Goal: Task Accomplishment & Management: Use online tool/utility

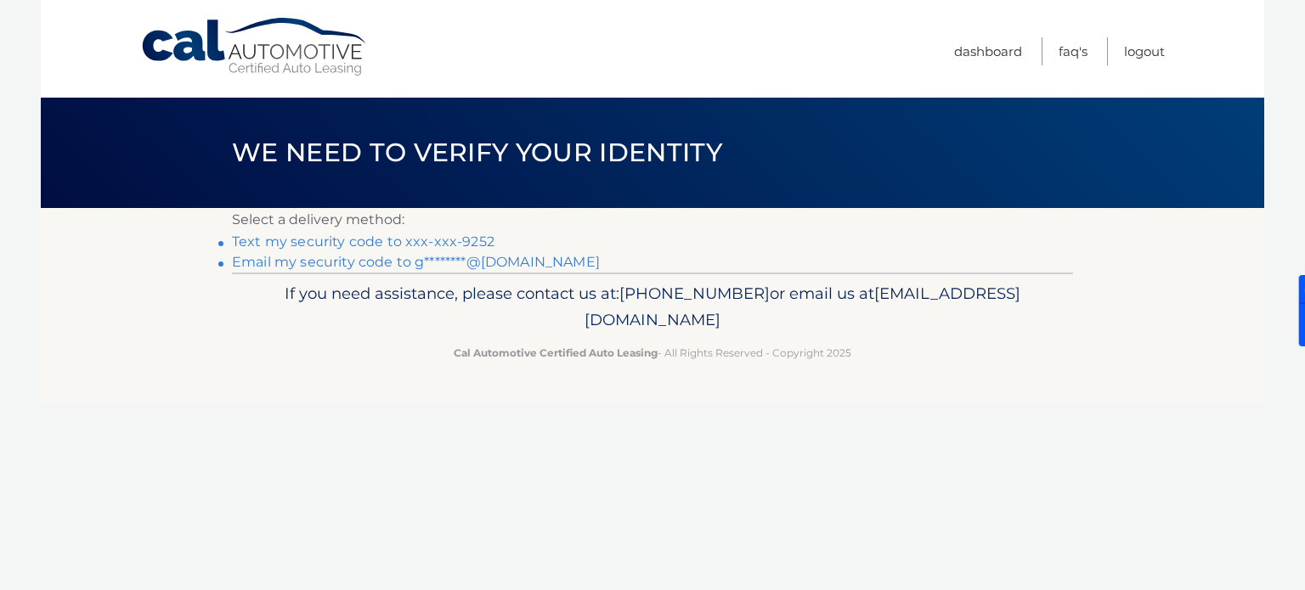
click at [364, 245] on link "Text my security code to xxx-xxx-9252" at bounding box center [363, 242] width 262 height 16
click at [367, 243] on link "Text my security code to xxx-xxx-9252" at bounding box center [363, 242] width 262 height 16
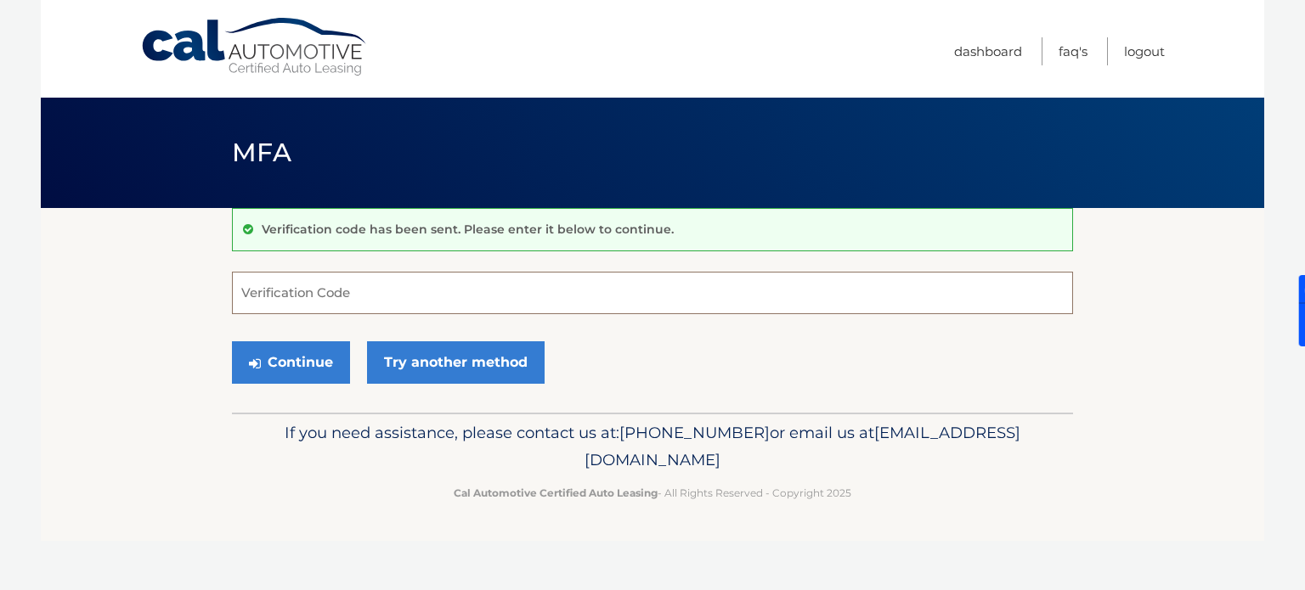
click at [374, 284] on input "Verification Code" at bounding box center [652, 293] width 841 height 42
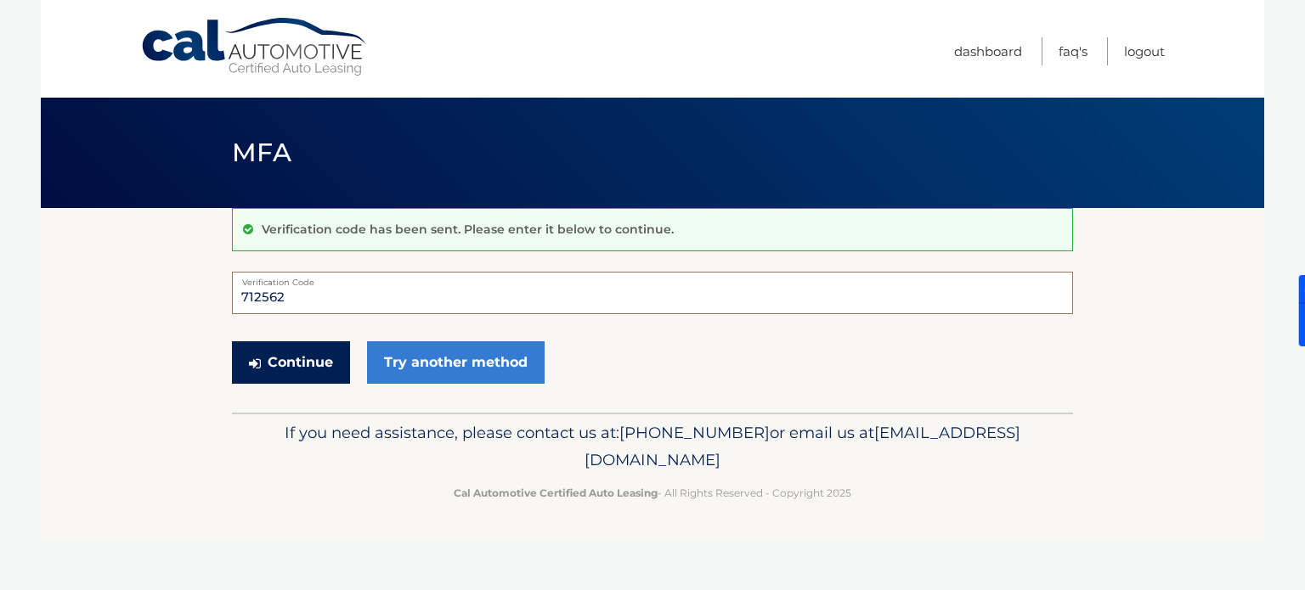
type input "712562"
click at [305, 364] on button "Continue" at bounding box center [291, 362] width 118 height 42
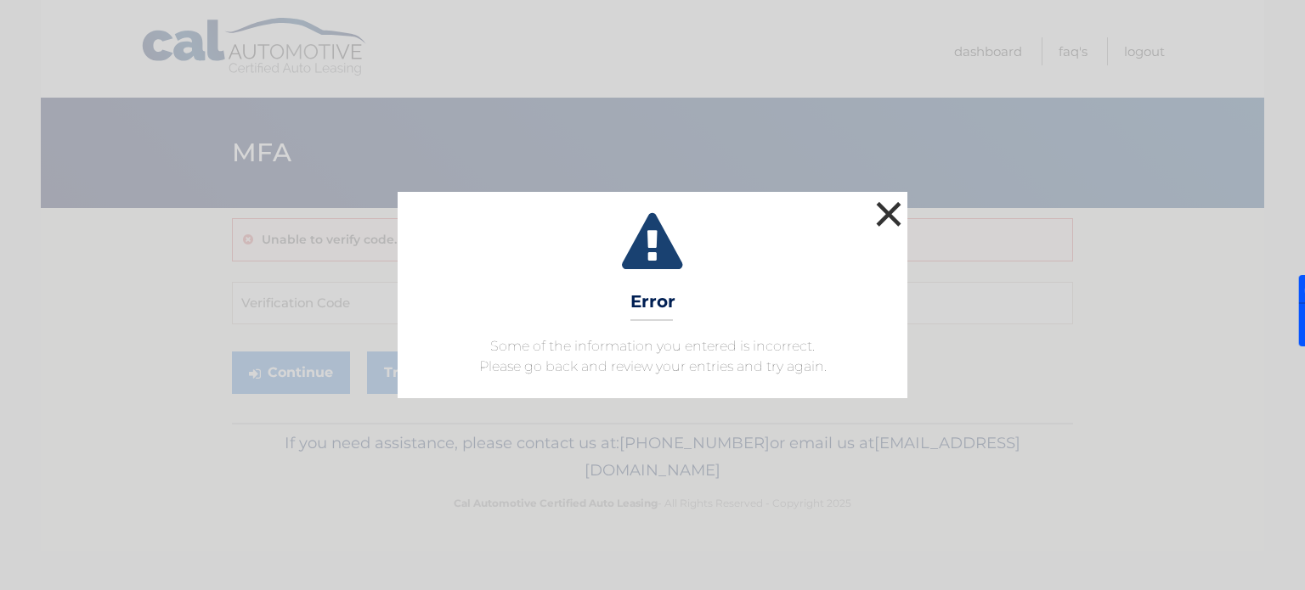
click at [887, 214] on button "×" at bounding box center [888, 214] width 34 height 34
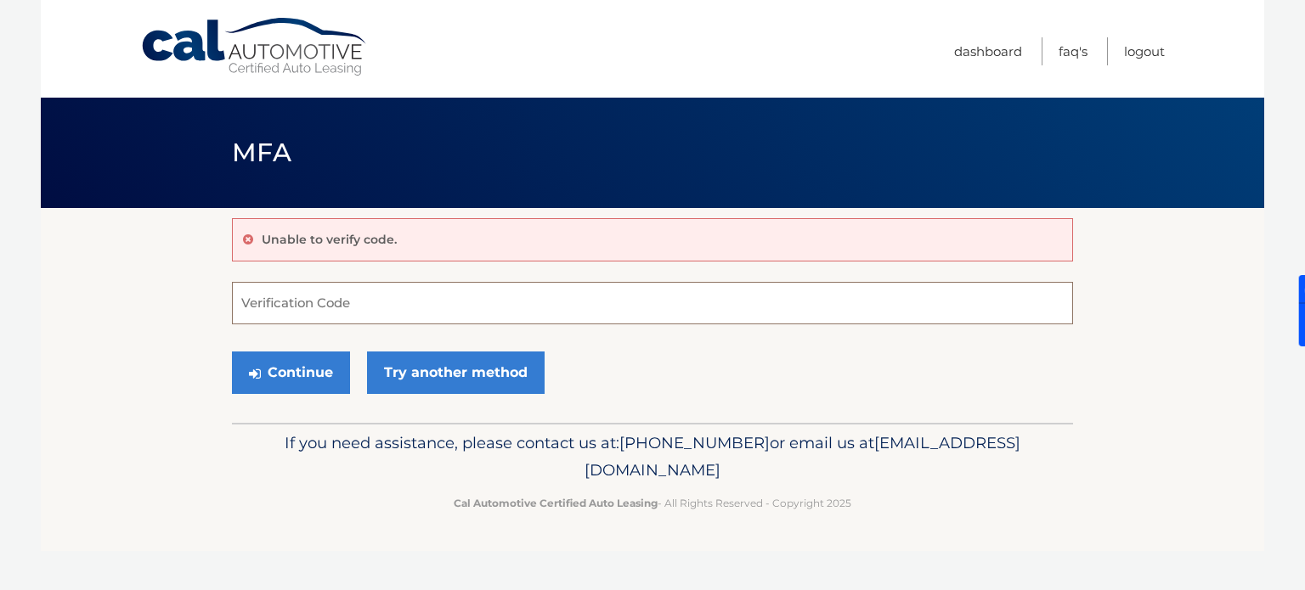
click at [484, 313] on input "Verification Code" at bounding box center [652, 303] width 841 height 42
type input "154678"
click at [312, 376] on button "Continue" at bounding box center [291, 373] width 118 height 42
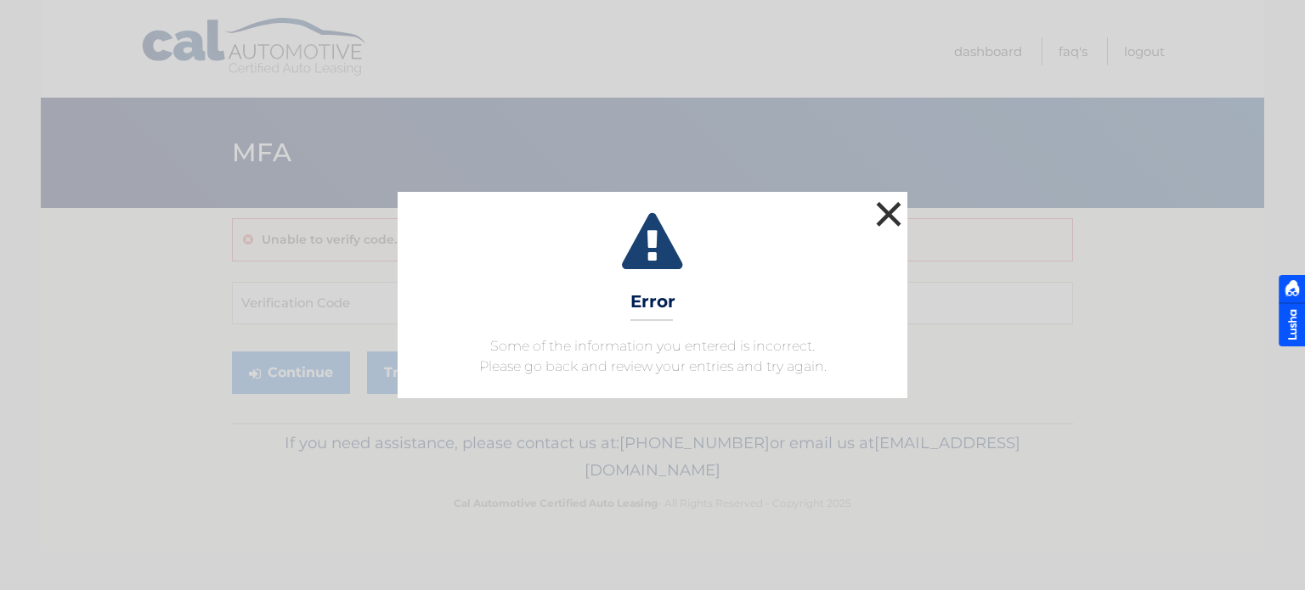
click at [891, 213] on button "×" at bounding box center [888, 214] width 34 height 34
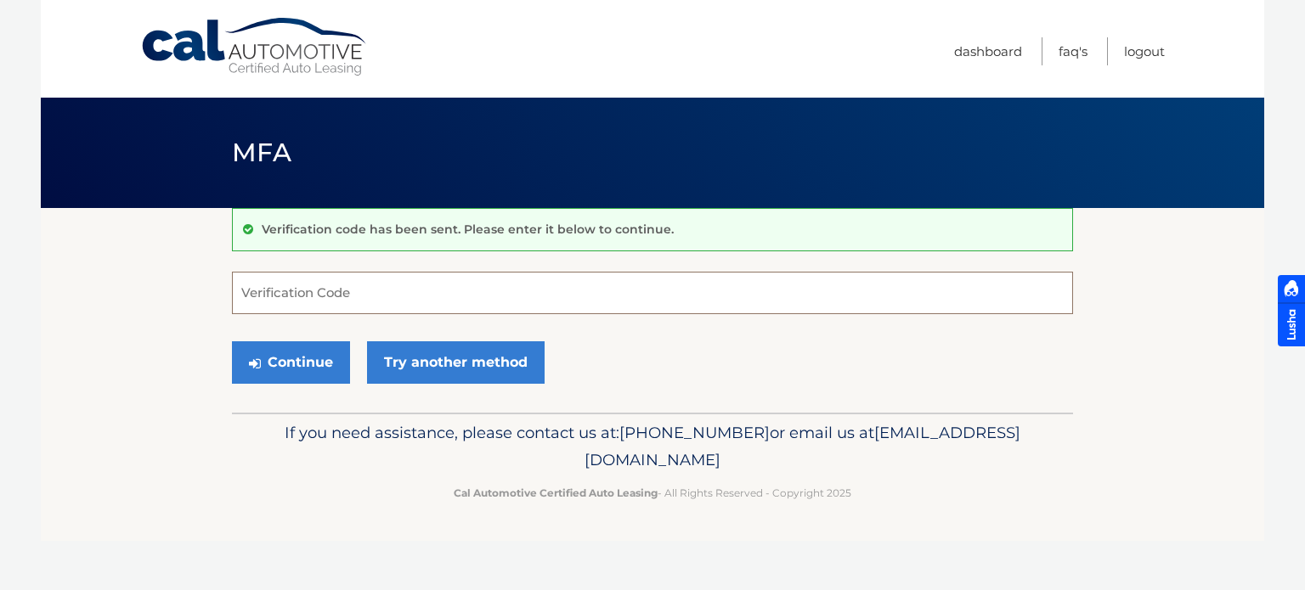
click at [313, 298] on input "Verification Code" at bounding box center [652, 293] width 841 height 42
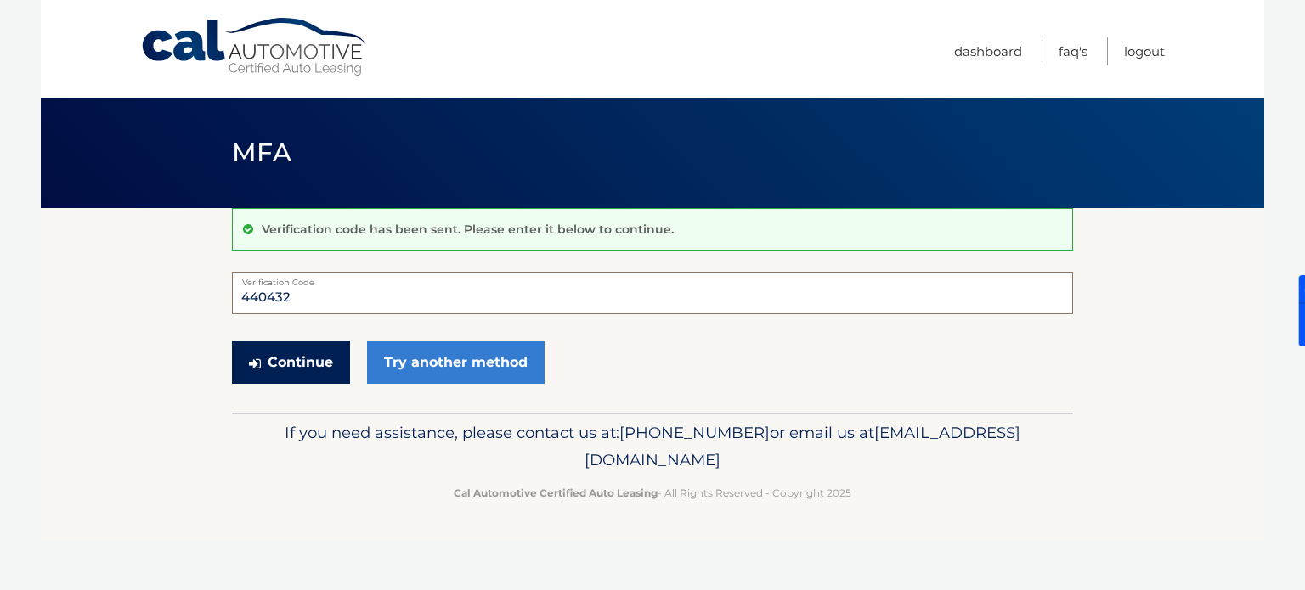
type input "440432"
click at [279, 361] on button "Continue" at bounding box center [291, 362] width 118 height 42
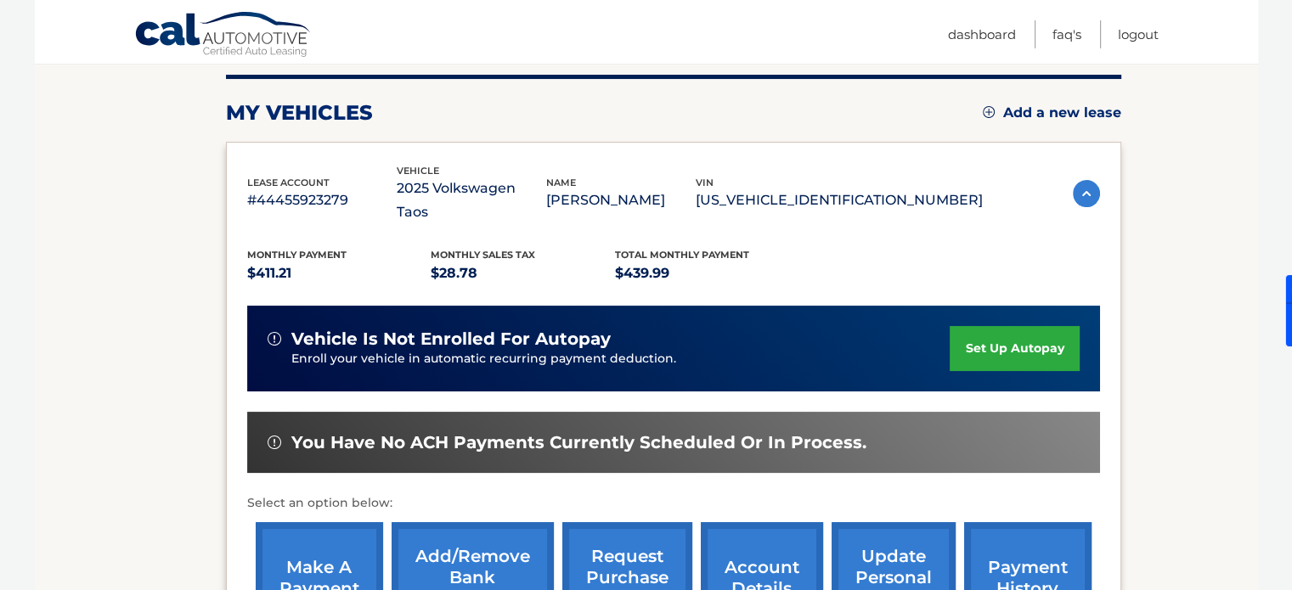
scroll to position [228, 0]
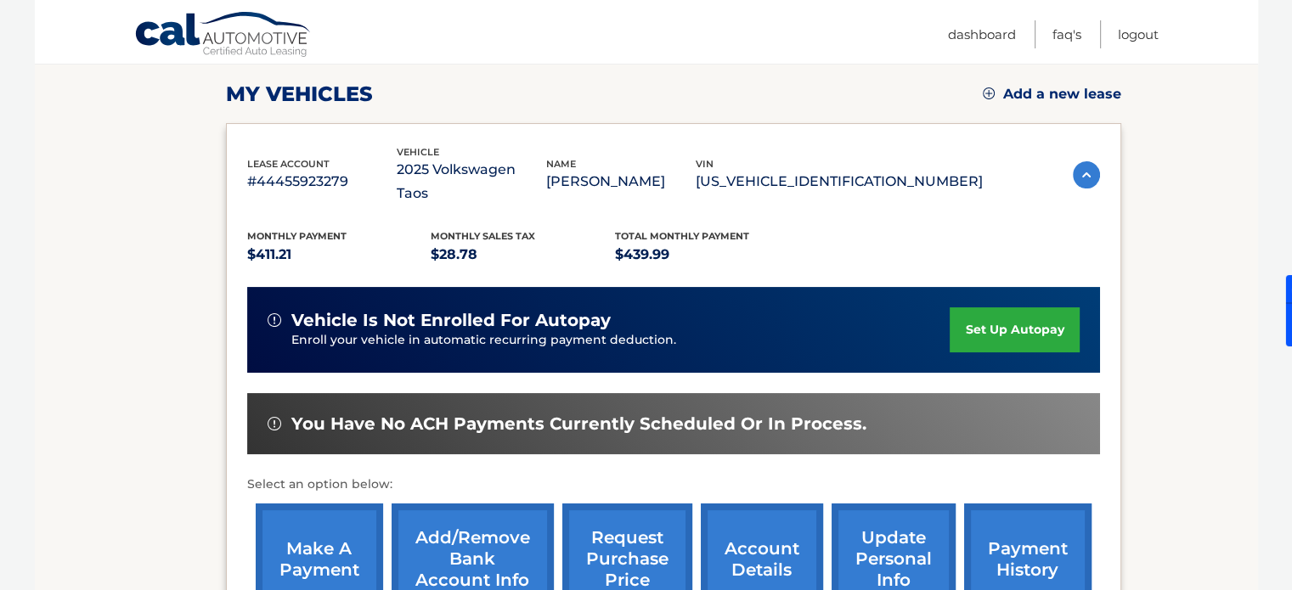
click at [313, 536] on link "make a payment" at bounding box center [319, 559] width 127 height 111
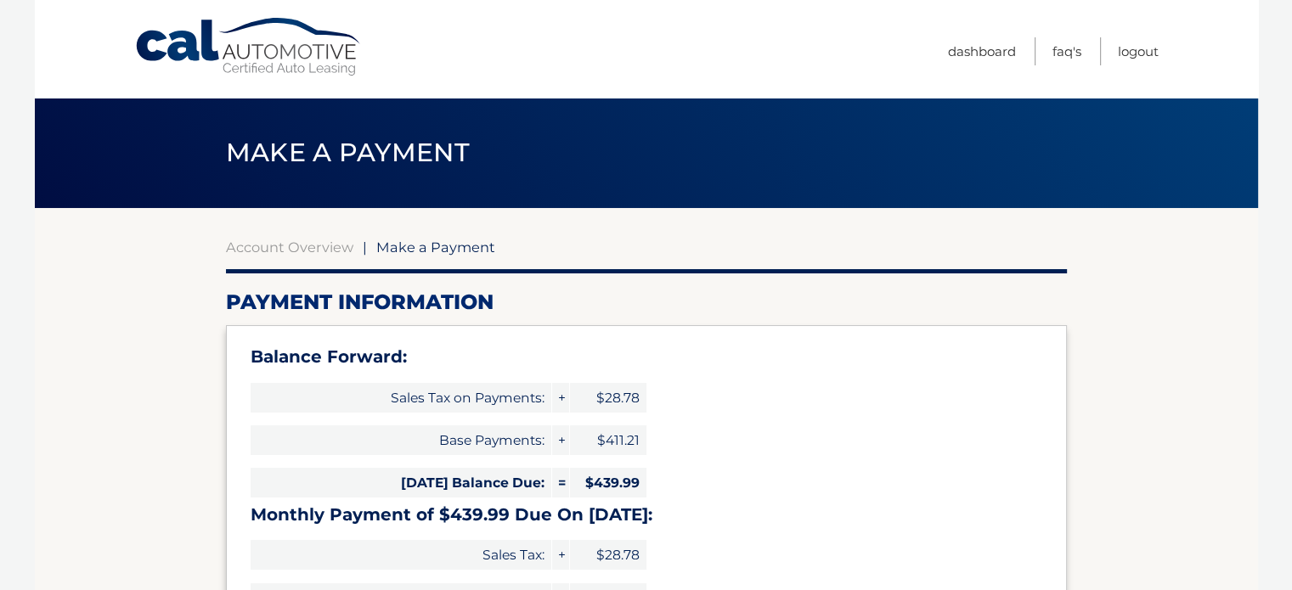
select select "MzU2NTQ2OWEtOTQxZC00ZDU1LWJiMzQtOGFiZDEyNmViYWE1"
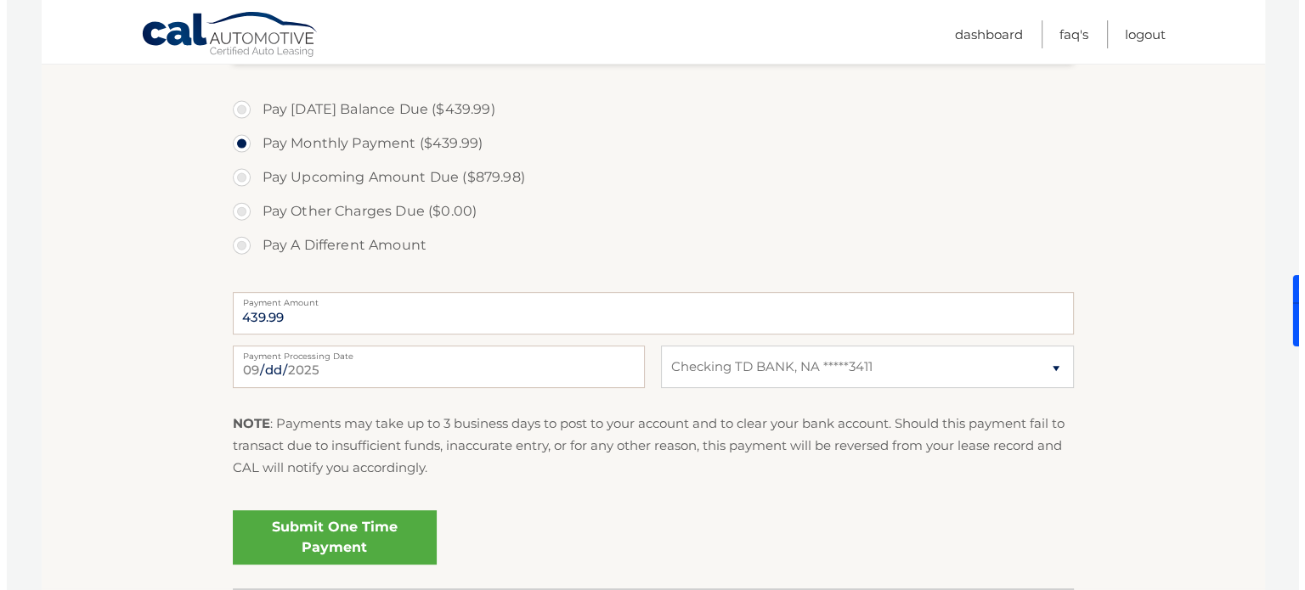
scroll to position [611, 0]
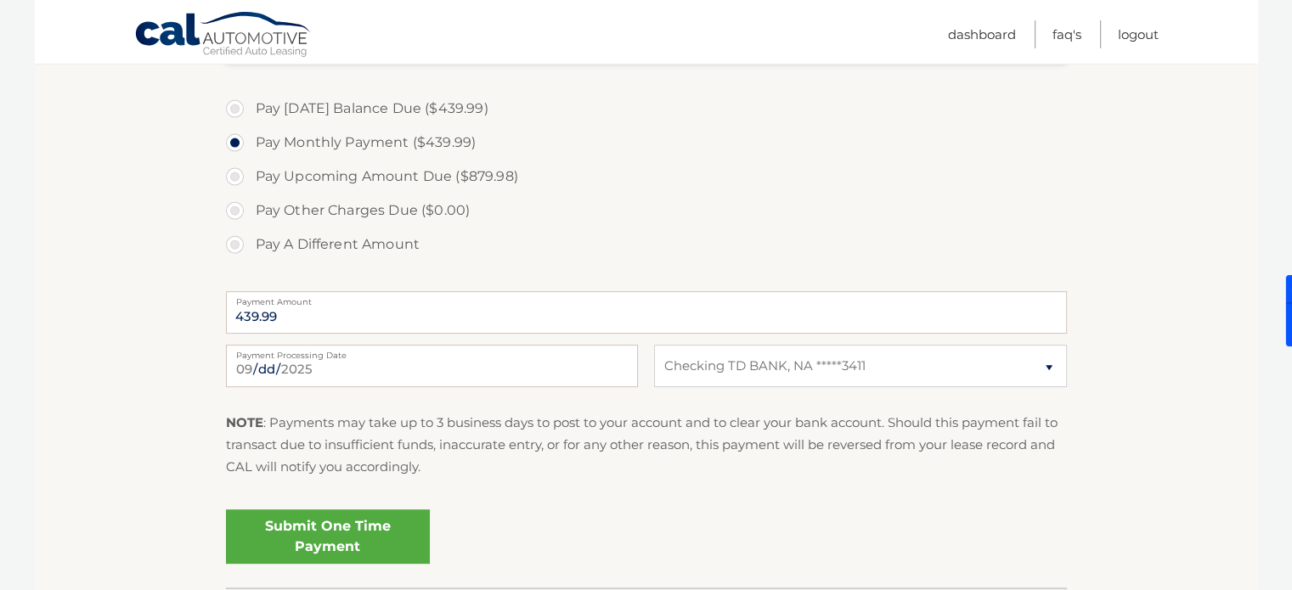
click at [302, 540] on link "Submit One Time Payment" at bounding box center [328, 537] width 204 height 54
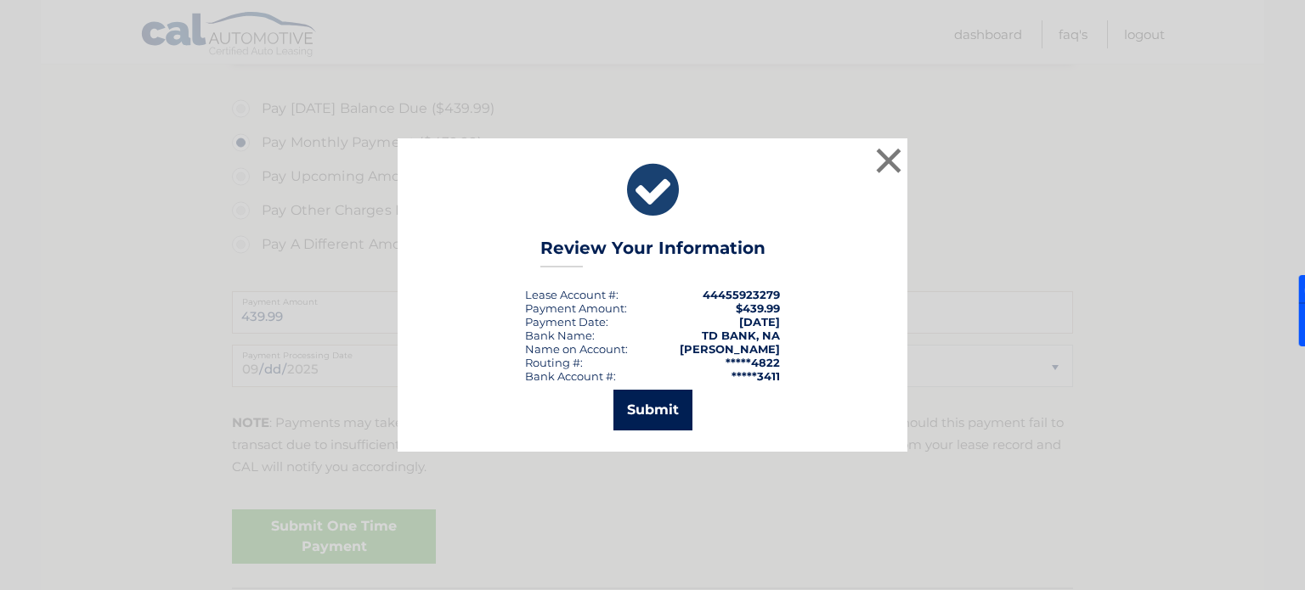
click at [670, 400] on button "Submit" at bounding box center [652, 410] width 79 height 41
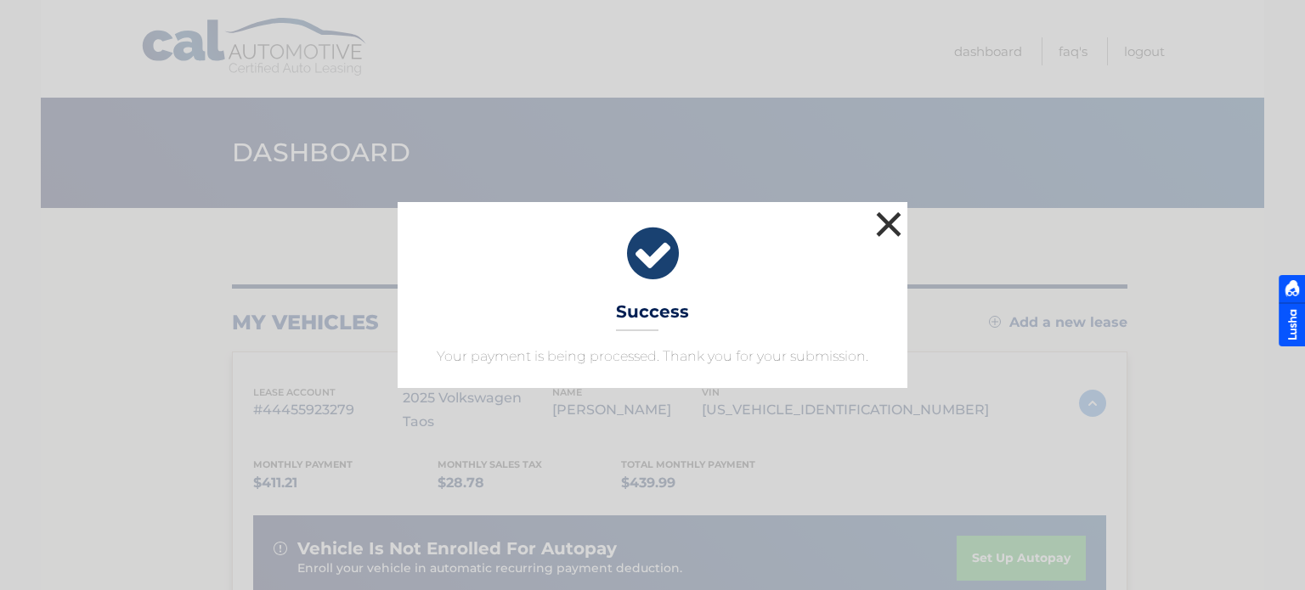
click at [896, 223] on button "×" at bounding box center [888, 224] width 34 height 34
